Goal: Transaction & Acquisition: Book appointment/travel/reservation

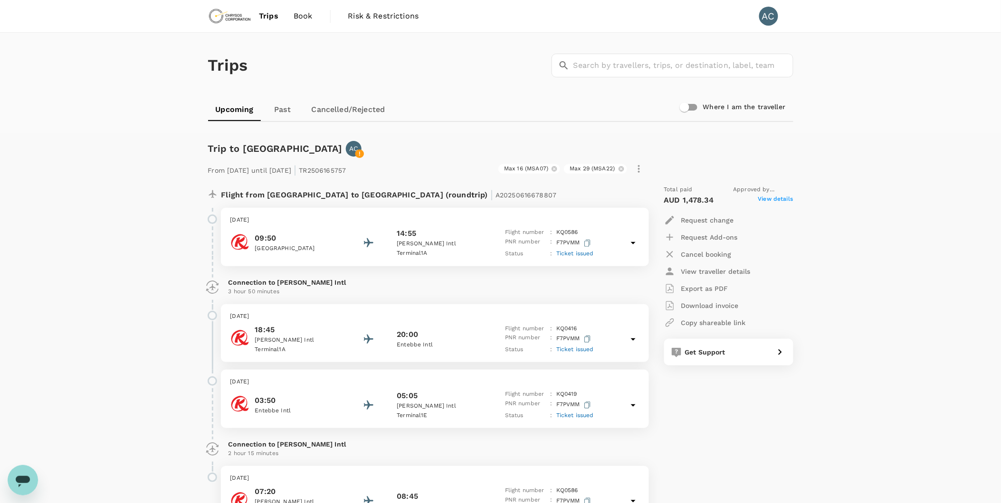
click at [231, 16] on img at bounding box center [230, 16] width 44 height 21
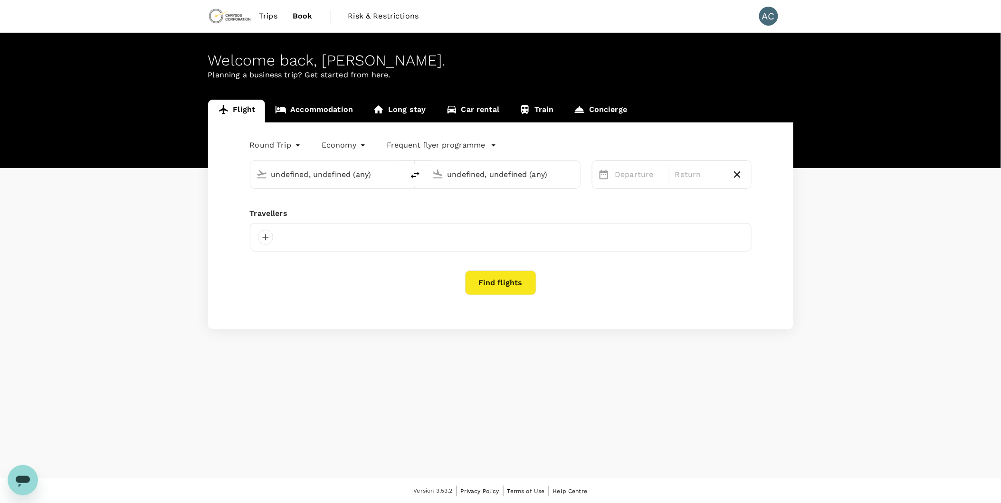
type input "Lubumbashi, [GEOGRAPHIC_DATA] (any)"
type input "Entebbe Intl (EBB)"
type input "Lubumbashi, [GEOGRAPHIC_DATA] (any)"
type input "Entebbe Intl (EBB)"
type input "Lubumbashi, [GEOGRAPHIC_DATA] (any)"
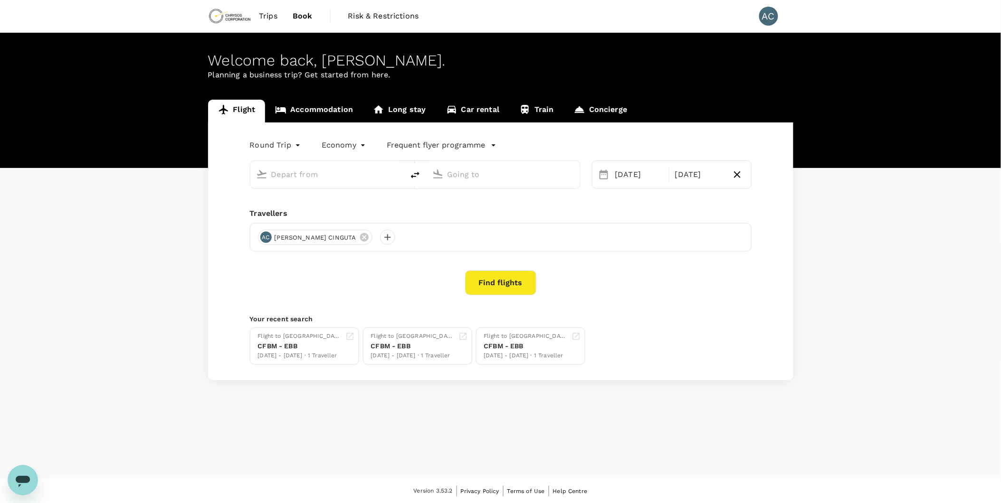
type input "Entebbe Intl (EBB)"
